Goal: Transaction & Acquisition: Book appointment/travel/reservation

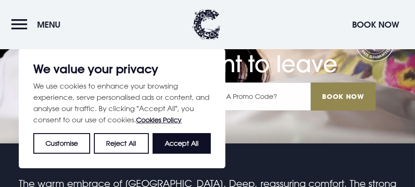
scroll to position [94, 0]
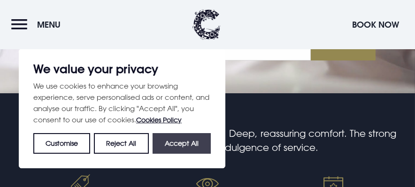
click at [165, 142] on button "Accept All" at bounding box center [182, 143] width 58 height 21
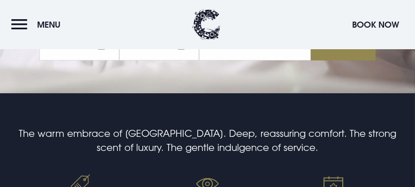
checkbox input "true"
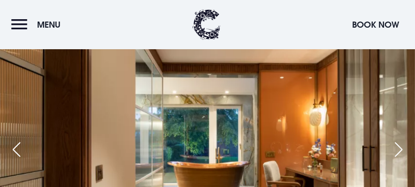
scroll to position [1315, 0]
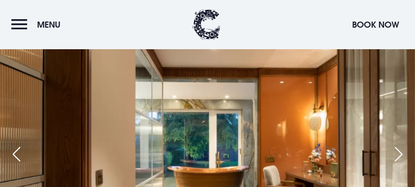
click at [395, 154] on div "Next slide" at bounding box center [398, 154] width 23 height 21
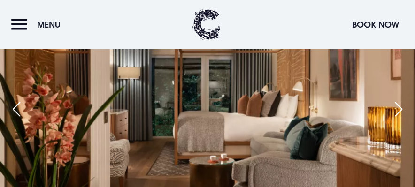
scroll to position [1362, 0]
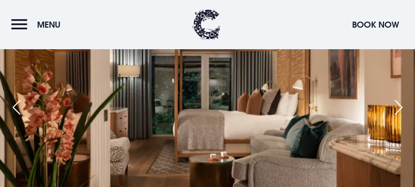
click at [394, 108] on div "Next slide" at bounding box center [398, 107] width 23 height 21
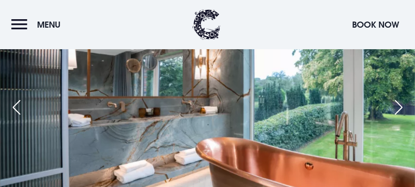
click at [394, 108] on div "Next slide" at bounding box center [398, 107] width 23 height 21
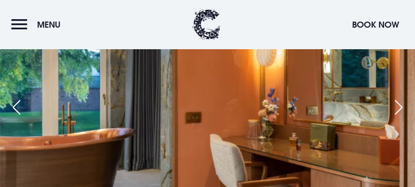
click at [394, 108] on div "Next slide" at bounding box center [398, 107] width 23 height 21
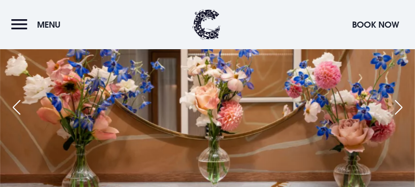
click at [394, 108] on div "Next slide" at bounding box center [398, 107] width 23 height 21
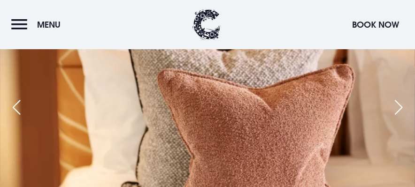
click at [394, 108] on div "Next slide" at bounding box center [398, 107] width 23 height 21
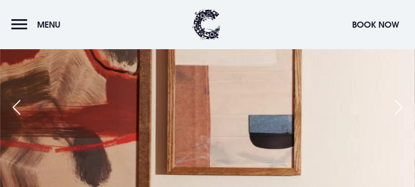
click at [394, 108] on div "Next slide" at bounding box center [398, 107] width 23 height 21
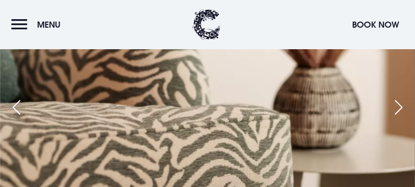
click at [394, 108] on div "Next slide" at bounding box center [398, 107] width 23 height 21
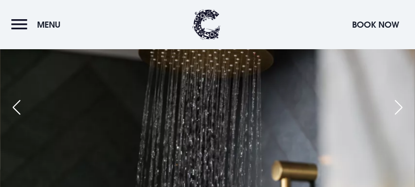
click at [394, 108] on div "Next slide" at bounding box center [398, 107] width 23 height 21
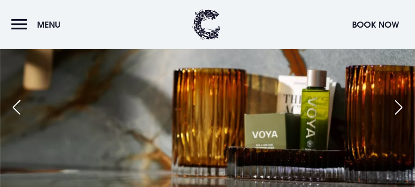
click at [394, 108] on div "Next slide" at bounding box center [398, 107] width 23 height 21
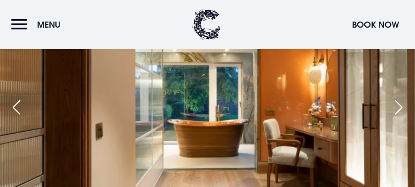
click at [17, 110] on div "Previous slide" at bounding box center [16, 107] width 23 height 21
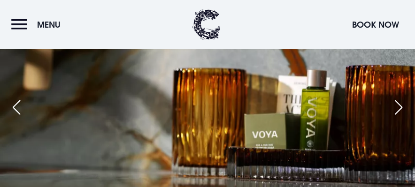
click at [398, 108] on div "Next slide" at bounding box center [398, 107] width 23 height 21
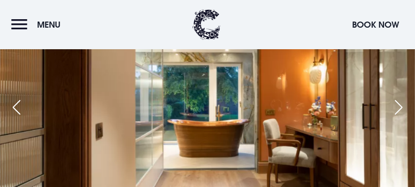
click at [398, 108] on div "Next slide" at bounding box center [398, 107] width 23 height 21
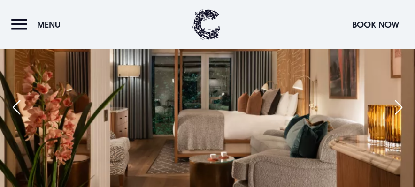
click at [398, 108] on div "Next slide" at bounding box center [398, 107] width 23 height 21
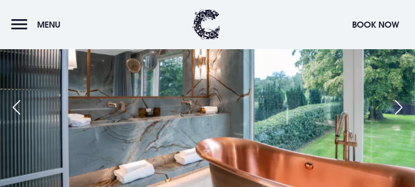
click at [397, 108] on div "Next slide" at bounding box center [398, 107] width 23 height 21
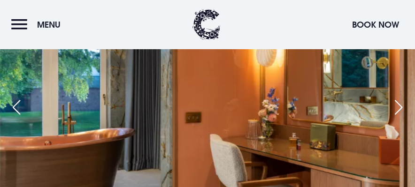
click at [397, 108] on div "Next slide" at bounding box center [398, 107] width 23 height 21
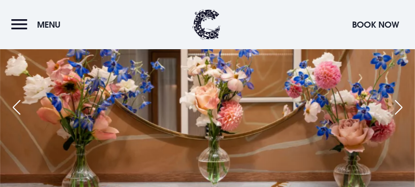
click at [397, 108] on div "Next slide" at bounding box center [398, 107] width 23 height 21
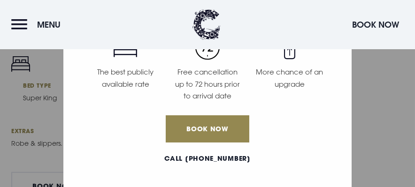
scroll to position [103, 0]
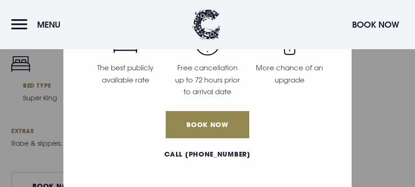
click at [386, 97] on div "Why book anywhere else? When you book directly with the hotel, you'll be guaran…" at bounding box center [207, 93] width 415 height 187
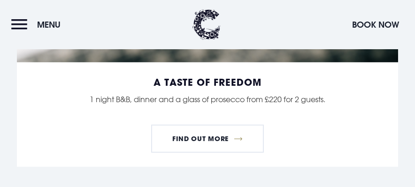
scroll to position [1127, 0]
